Goal: Information Seeking & Learning: Compare options

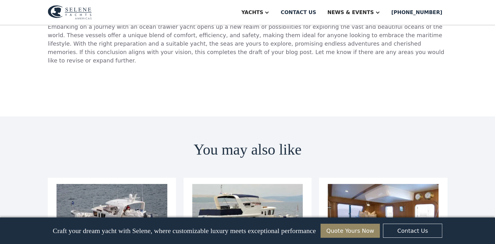
scroll to position [2372, 0]
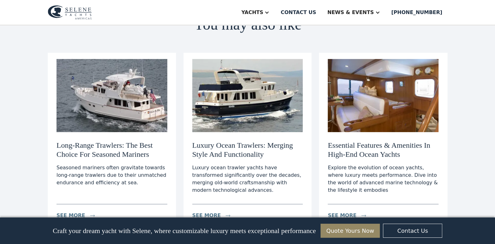
click at [115, 59] on img at bounding box center [112, 95] width 111 height 73
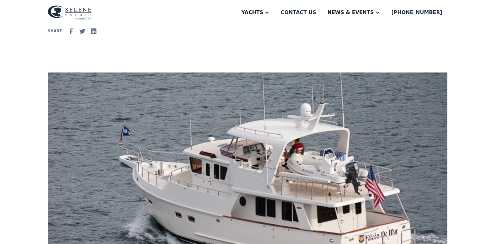
scroll to position [249, 0]
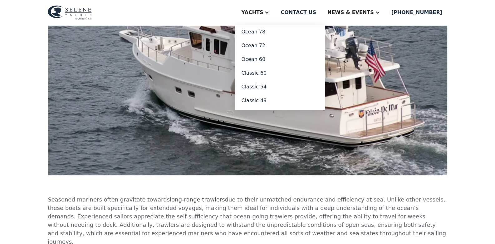
click at [269, 12] on div at bounding box center [266, 12] width 5 height 5
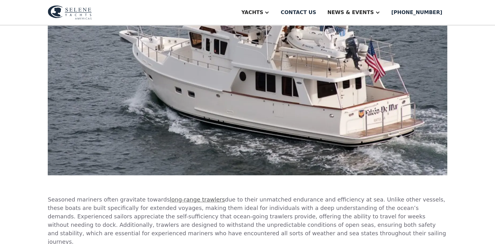
click at [269, 12] on div at bounding box center [266, 12] width 5 height 5
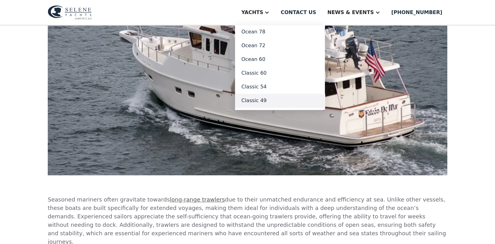
click at [289, 98] on link "Classic 49" at bounding box center [280, 101] width 90 height 14
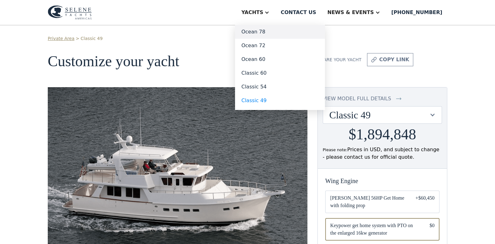
click at [284, 32] on link "Ocean 78" at bounding box center [280, 32] width 90 height 14
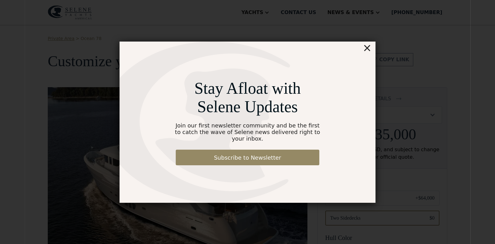
click at [370, 52] on div "×" at bounding box center [367, 48] width 9 height 12
